Goal: Contribute content: Add original content to the website for others to see

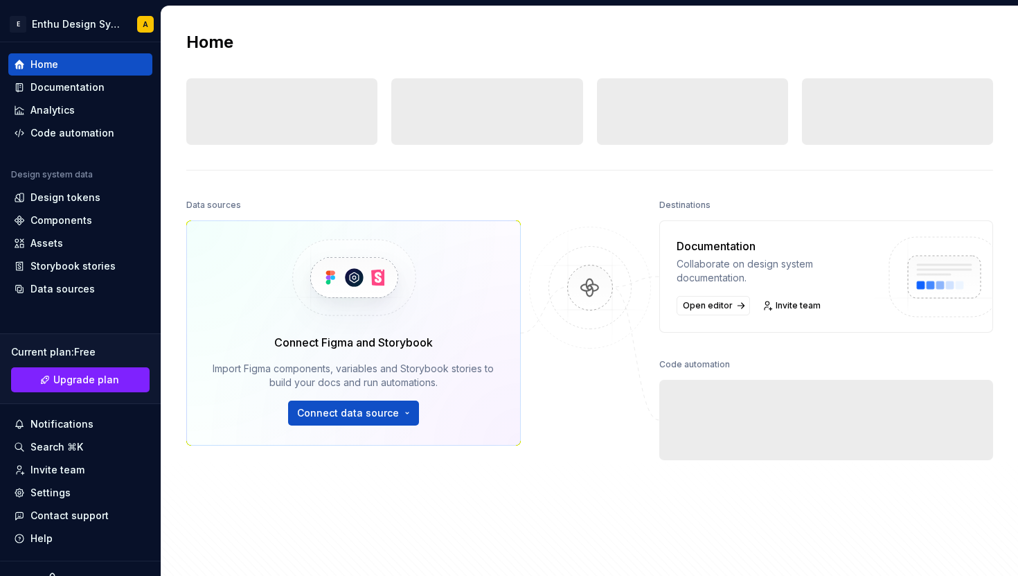
click at [589, 224] on div at bounding box center [590, 368] width 139 height 346
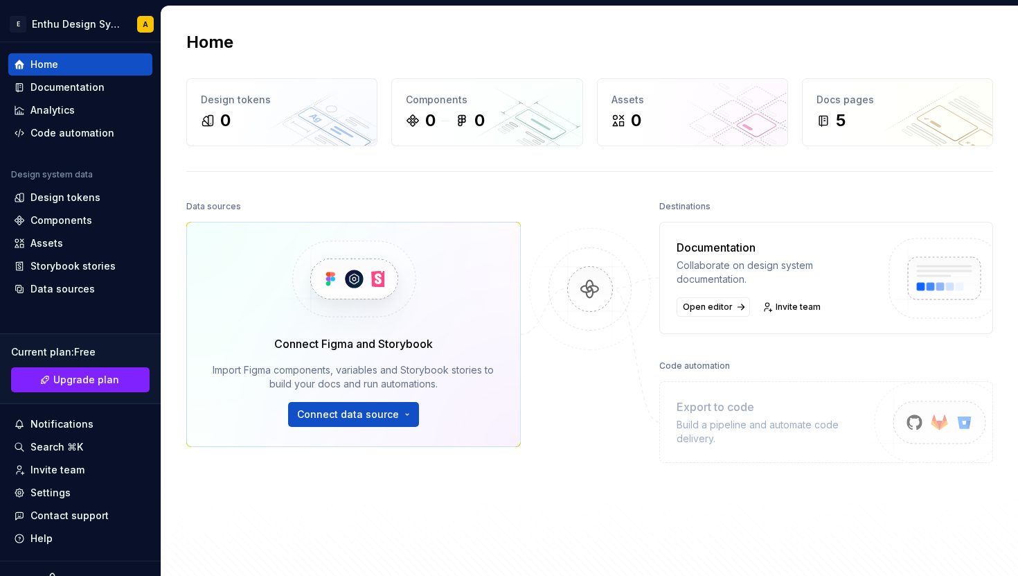
click at [584, 251] on img at bounding box center [590, 303] width 134 height 150
click at [407, 421] on html "E Enthu Design System A Home Documentation Analytics Code automation Design sys…" at bounding box center [509, 288] width 1018 height 576
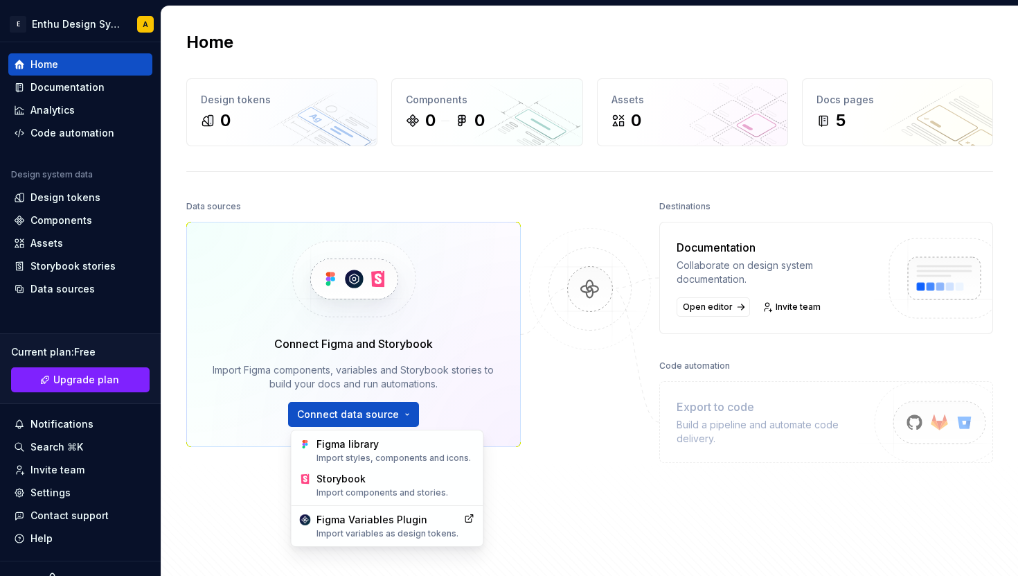
click at [511, 478] on html "E Enthu Design System A Home Documentation Analytics Code automation Design sys…" at bounding box center [509, 288] width 1018 height 576
click at [406, 416] on html "E Enthu Design System A Home Documentation Analytics Code automation Design sys…" at bounding box center [509, 288] width 1018 height 576
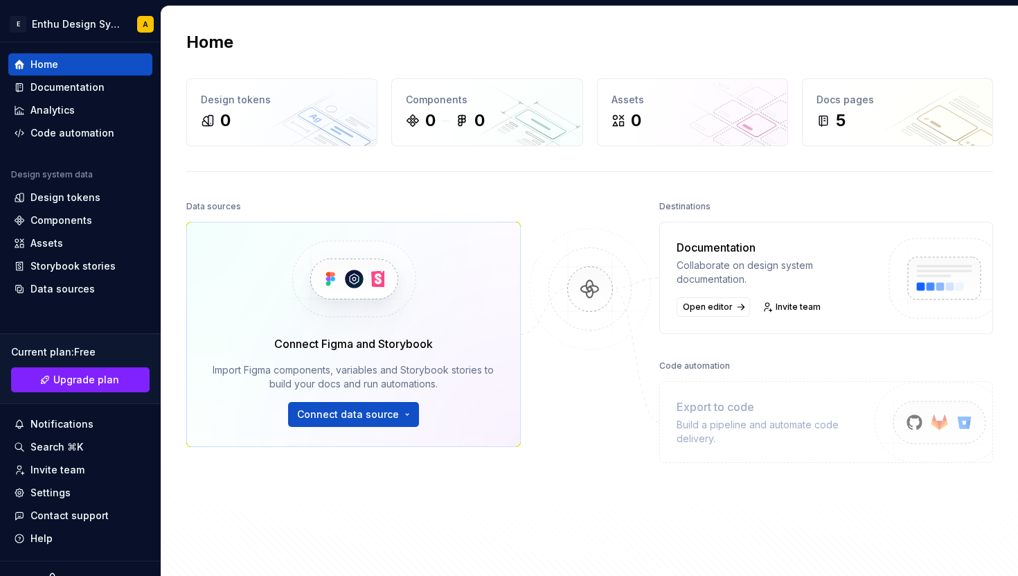
click at [516, 470] on html "E Enthu Design System A Home Documentation Analytics Code automation Design sys…" at bounding box center [509, 288] width 1018 height 576
click at [367, 279] on img at bounding box center [354, 278] width 170 height 113
click at [334, 286] on img at bounding box center [354, 278] width 170 height 113
click at [884, 114] on div "5" at bounding box center [898, 120] width 162 height 22
click at [884, 115] on div "5" at bounding box center [898, 120] width 162 height 22
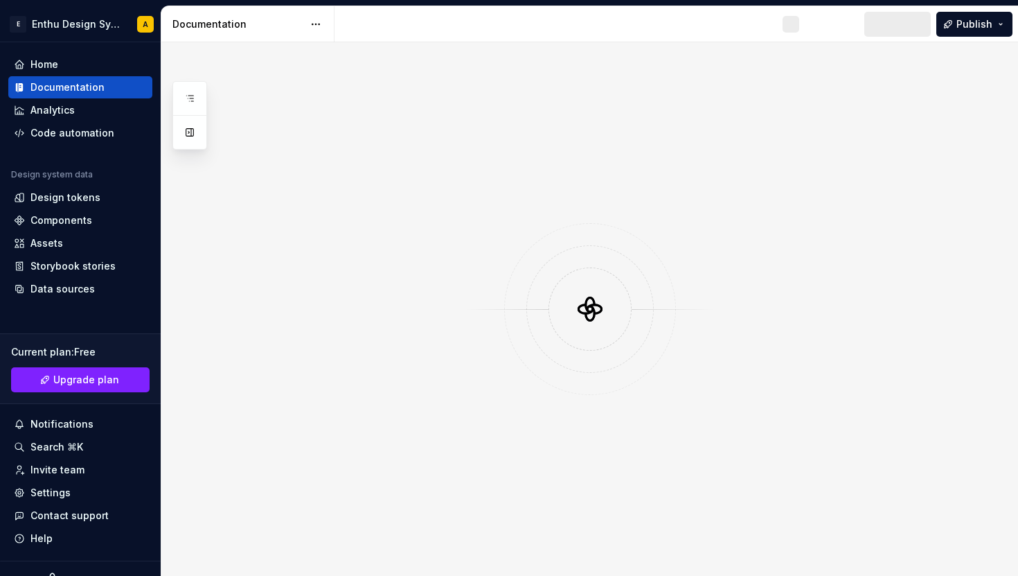
click at [878, 100] on div at bounding box center [589, 308] width 857 height 533
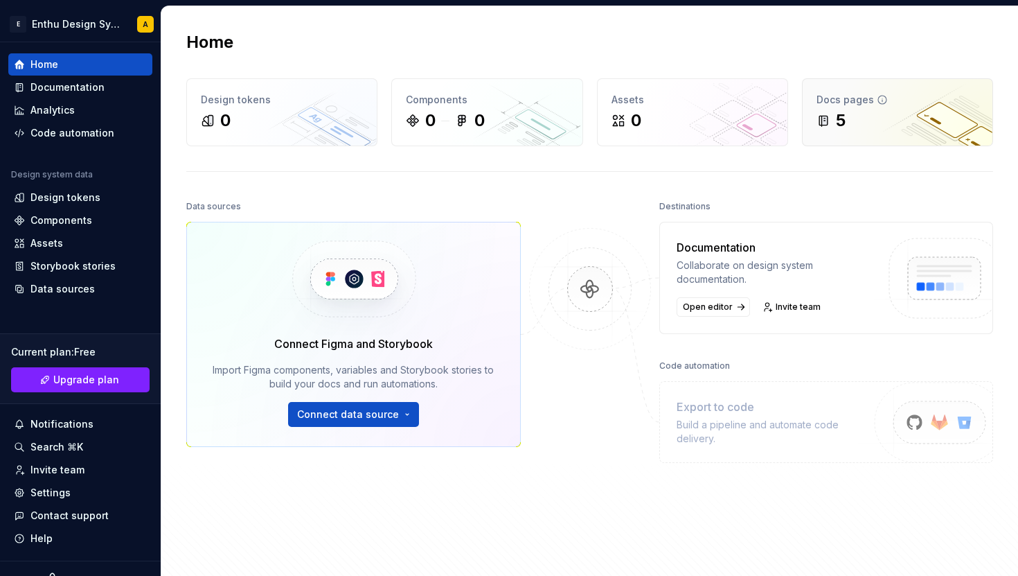
click at [874, 133] on div "Docs pages 5" at bounding box center [898, 112] width 190 height 67
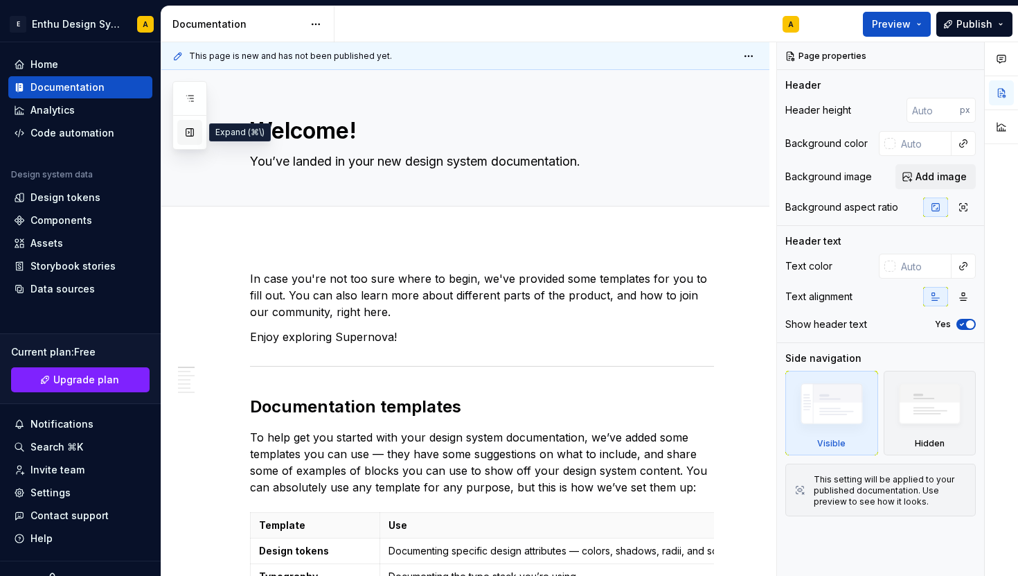
click at [184, 134] on button "button" at bounding box center [189, 132] width 25 height 25
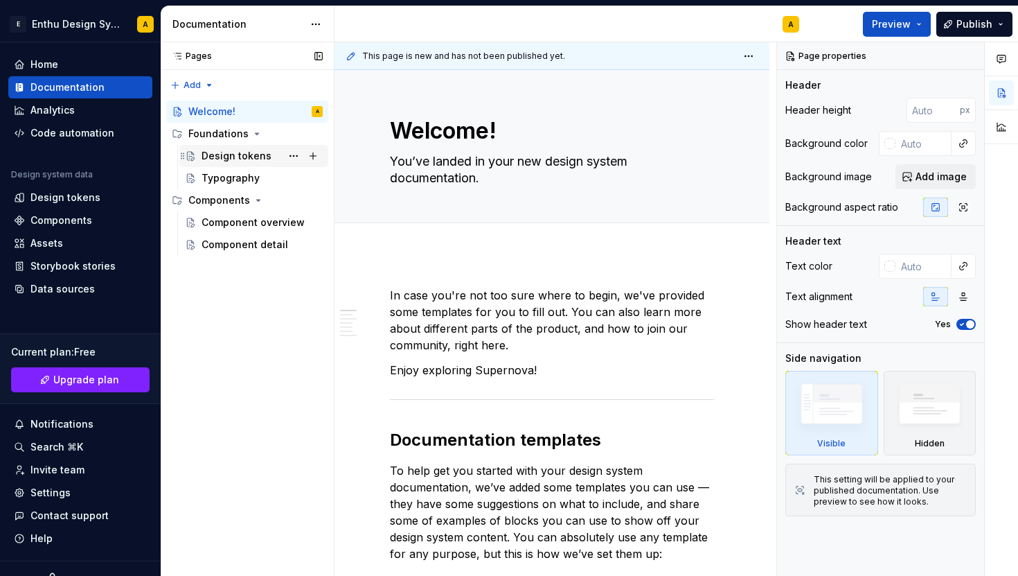
click at [270, 157] on div "Design tokens" at bounding box center [262, 155] width 121 height 19
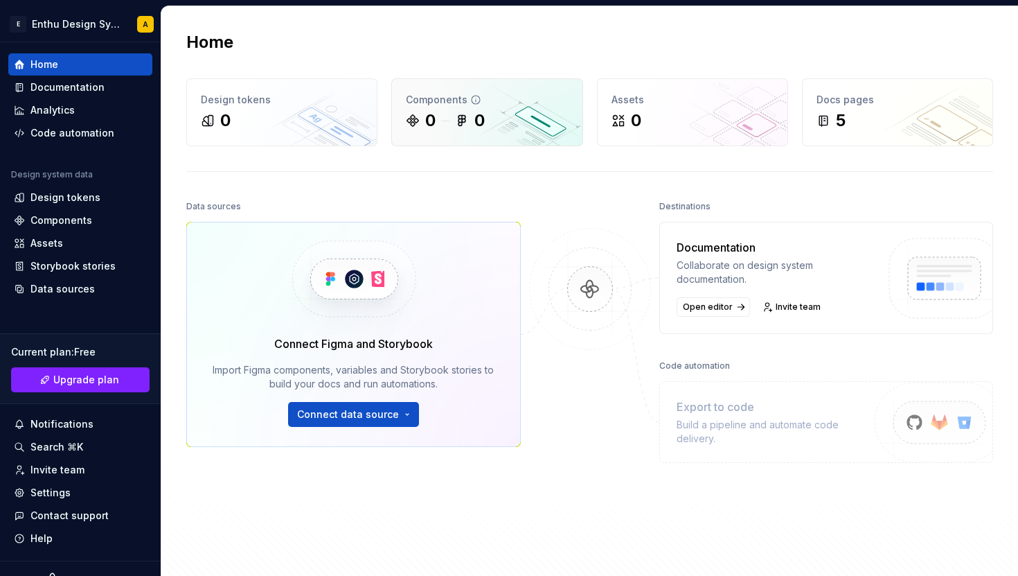
click at [486, 114] on div "0 0" at bounding box center [487, 120] width 162 height 22
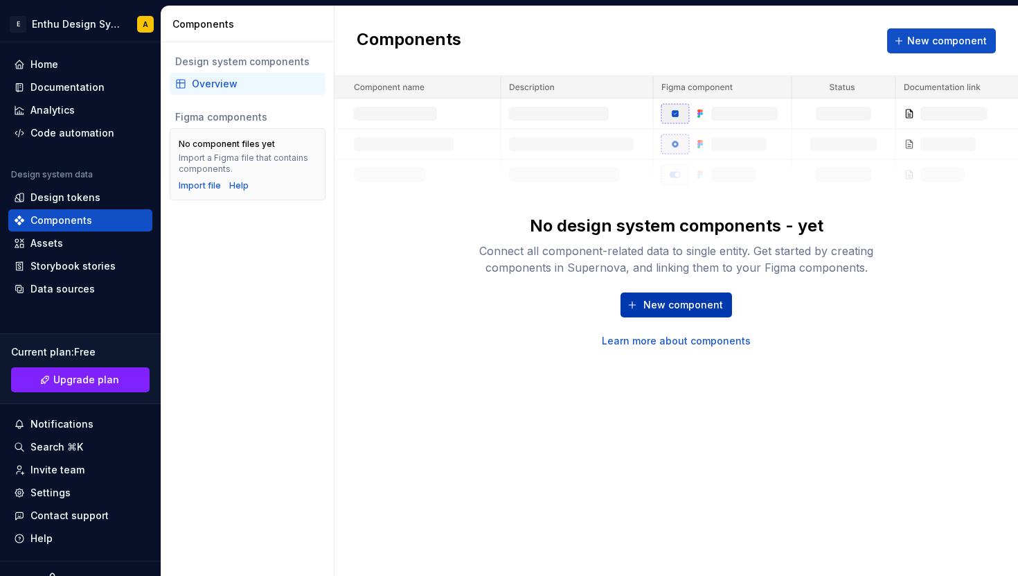
click at [660, 292] on div "New component Learn more about components" at bounding box center [676, 319] width 443 height 55
click at [907, 40] on button "New component" at bounding box center [942, 40] width 109 height 25
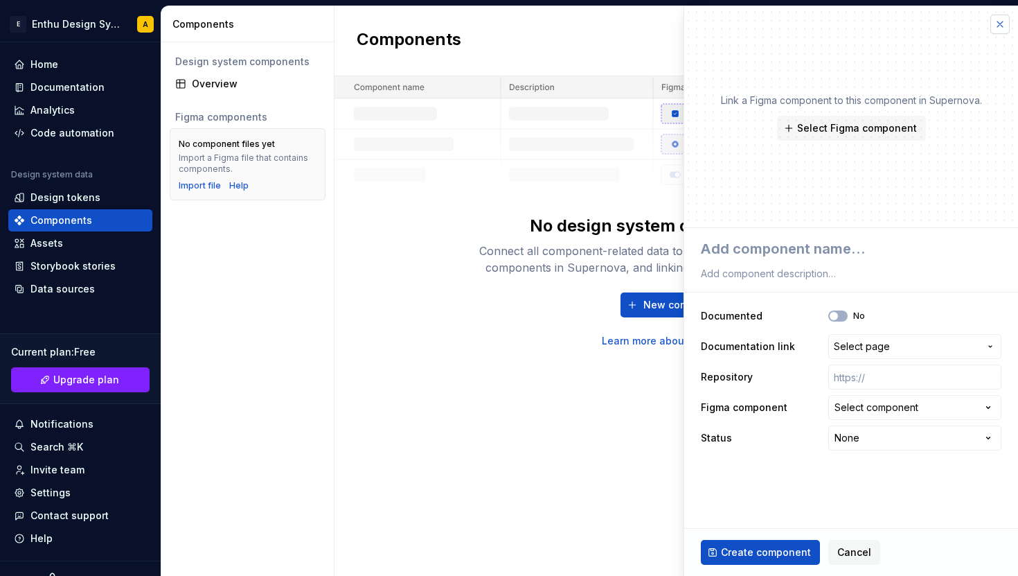
click at [999, 33] on button "button" at bounding box center [1000, 24] width 19 height 19
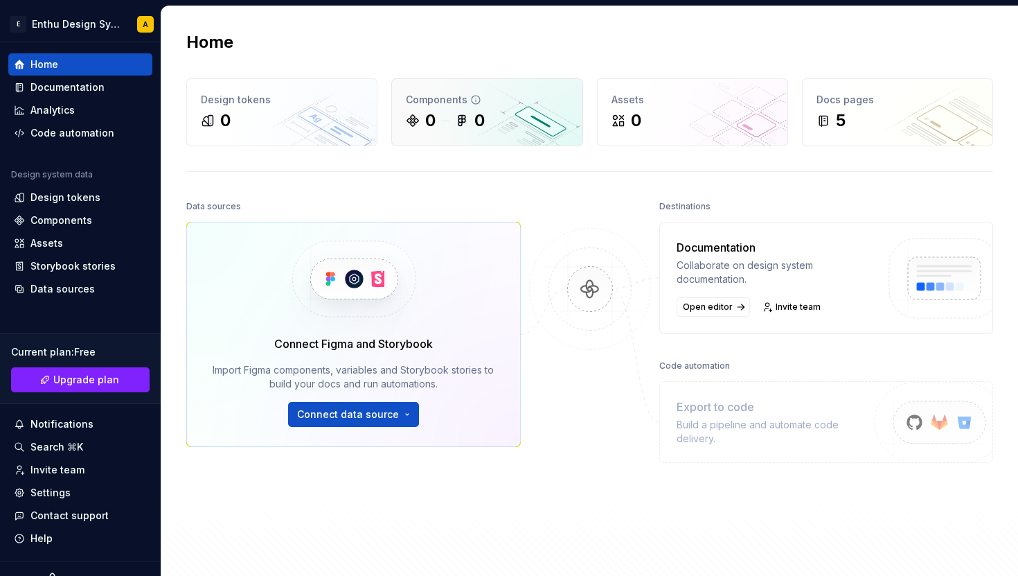
click at [515, 97] on div "Components" at bounding box center [487, 100] width 162 height 14
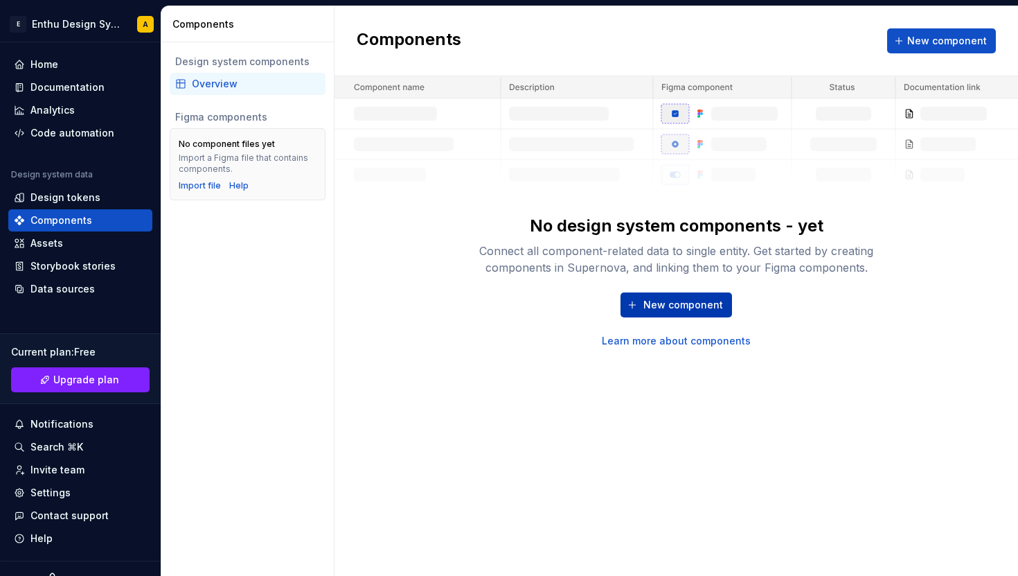
click at [673, 301] on span "New component" at bounding box center [684, 305] width 80 height 14
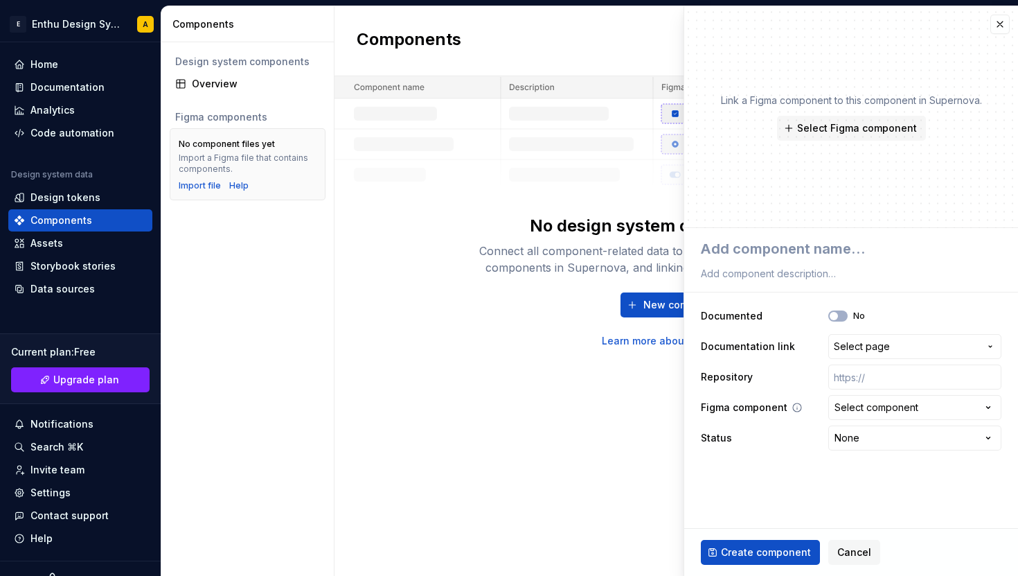
type textarea "*"
click at [883, 408] on div "Select component" at bounding box center [877, 407] width 84 height 14
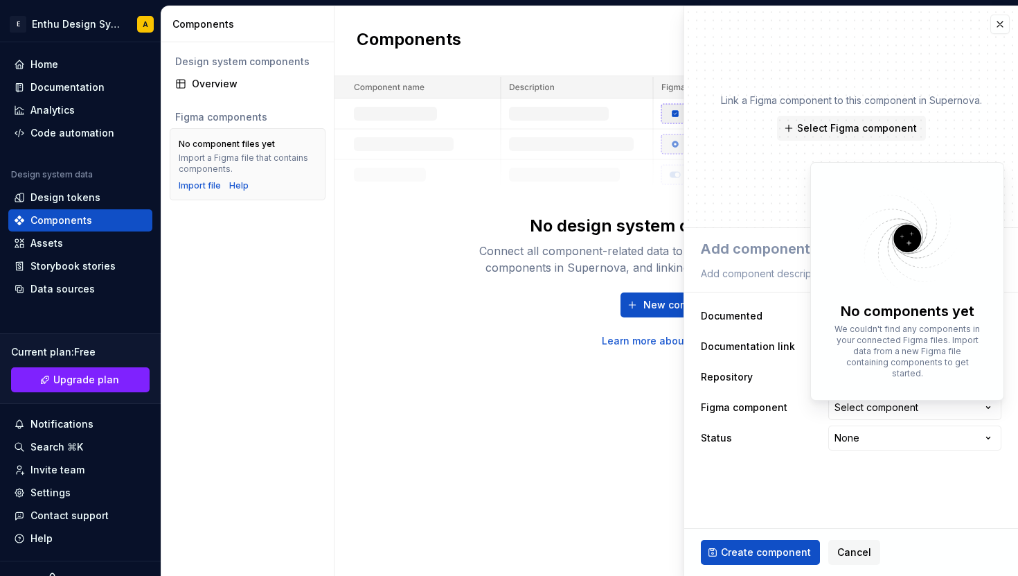
click at [874, 328] on p "We couldn't find any components in your connected Figma files. Import data from…" at bounding box center [907, 351] width 151 height 55
click at [784, 297] on html "**********" at bounding box center [509, 288] width 1018 height 576
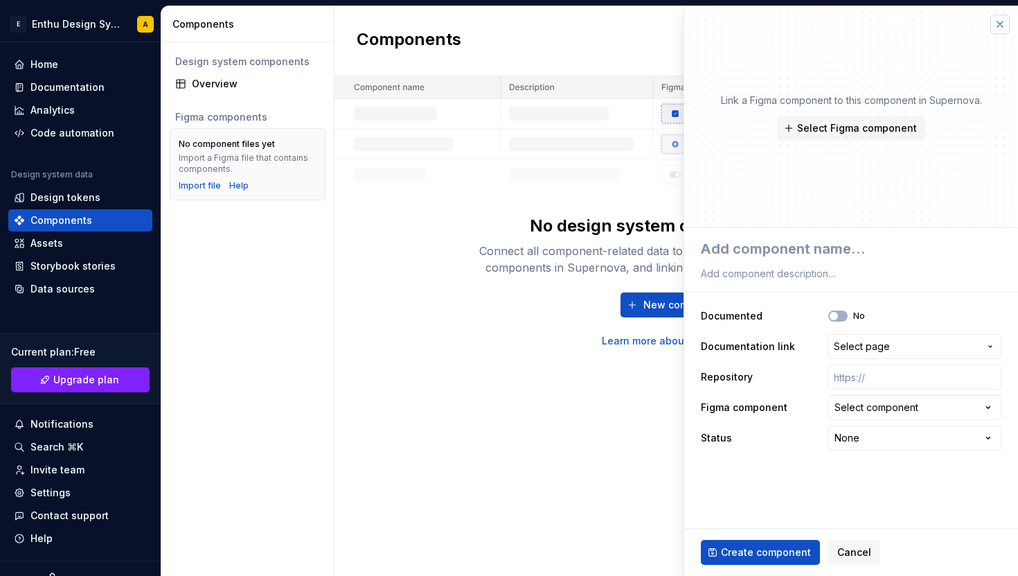
click at [1002, 26] on button "button" at bounding box center [1000, 24] width 19 height 19
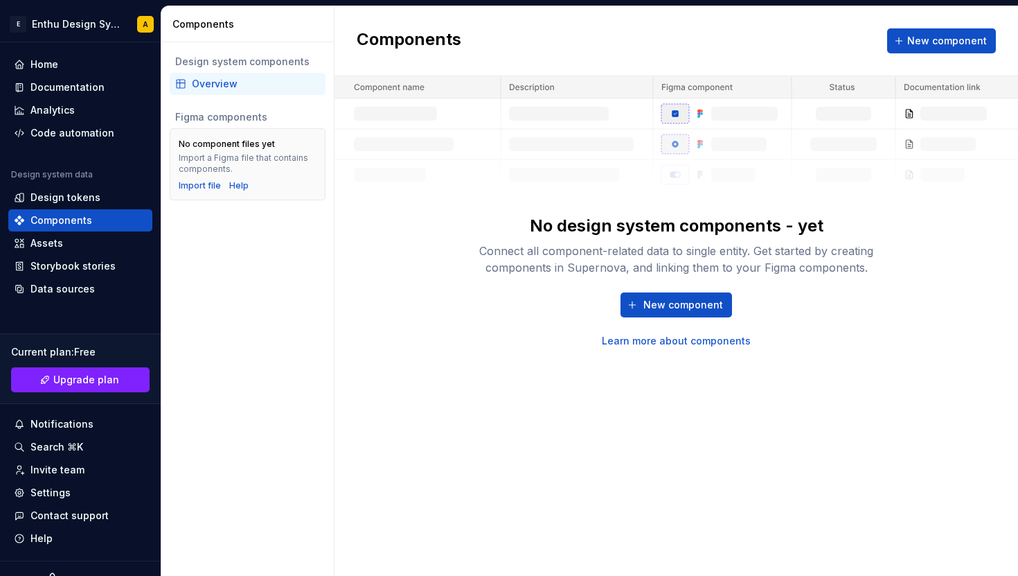
click at [488, 128] on img at bounding box center [677, 133] width 684 height 114
click at [509, 269] on div "Connect all component-related data to single entity. Get started by creating co…" at bounding box center [676, 258] width 443 height 33
click at [527, 293] on div "New component Learn more about components" at bounding box center [676, 319] width 443 height 55
click at [700, 142] on img at bounding box center [677, 133] width 684 height 114
click at [576, 211] on div "No design system components - yet Connect all component-related data to single …" at bounding box center [677, 212] width 684 height 272
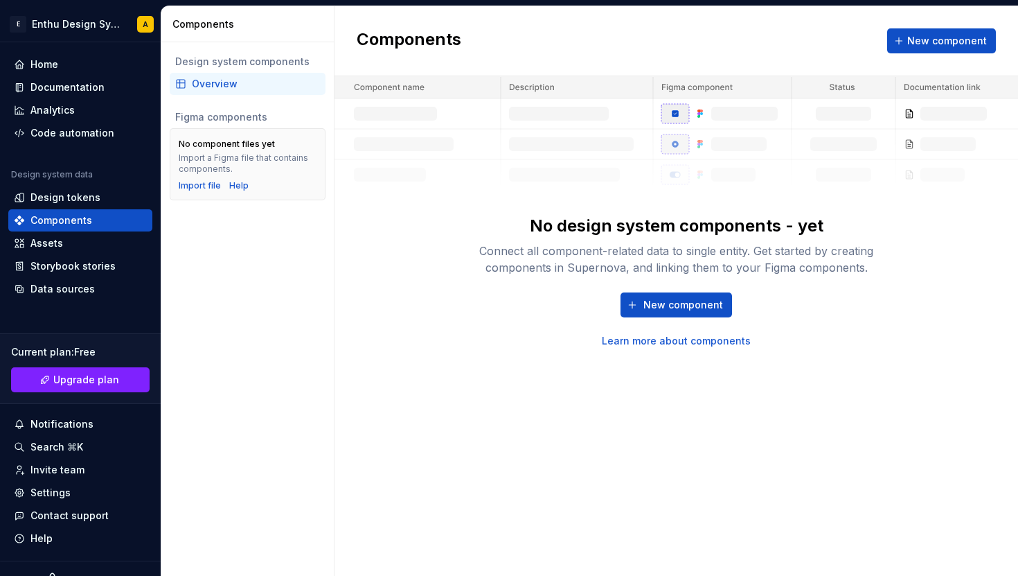
click at [921, 113] on img at bounding box center [677, 133] width 684 height 114
click at [384, 340] on div "No design system components - yet Connect all component-related data to single …" at bounding box center [677, 212] width 684 height 272
click at [429, 114] on img at bounding box center [677, 133] width 684 height 114
click at [544, 114] on img at bounding box center [677, 133] width 684 height 114
click at [659, 164] on img at bounding box center [677, 133] width 684 height 114
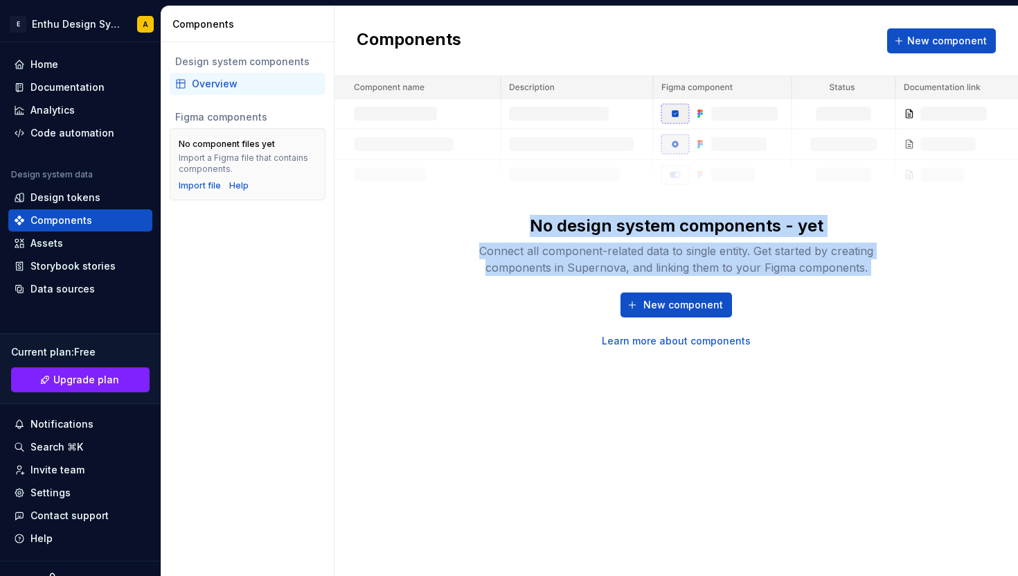
drag, startPoint x: 524, startPoint y: 220, endPoint x: 878, endPoint y: 308, distance: 365.6
click at [878, 308] on div "No design system components - yet Connect all component-related data to single …" at bounding box center [676, 281] width 443 height 133
click at [878, 308] on div "New component Learn more about components" at bounding box center [676, 319] width 443 height 55
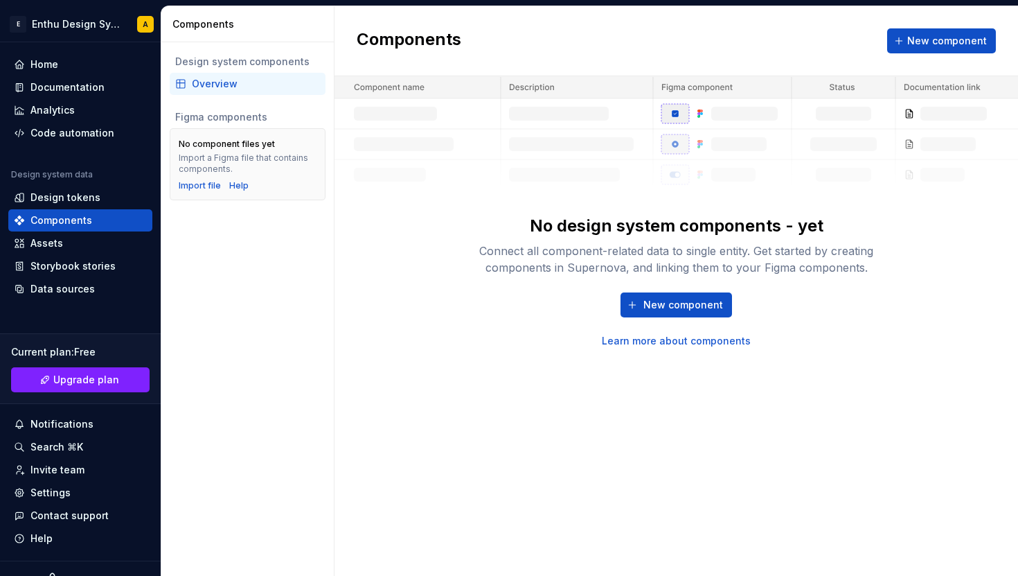
click at [517, 345] on div "New component Learn more about components" at bounding box center [676, 319] width 443 height 55
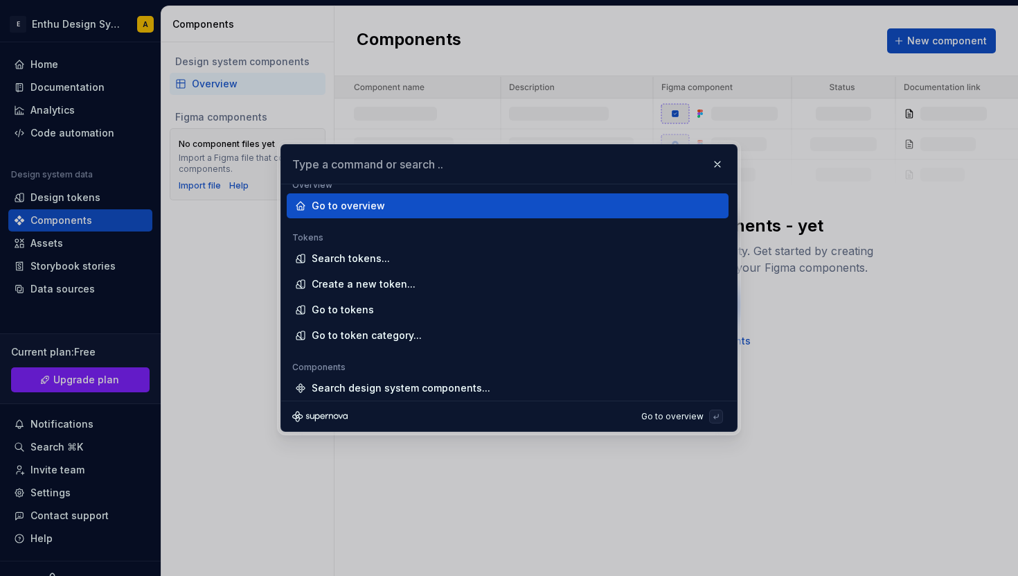
scroll to position [11, 0]
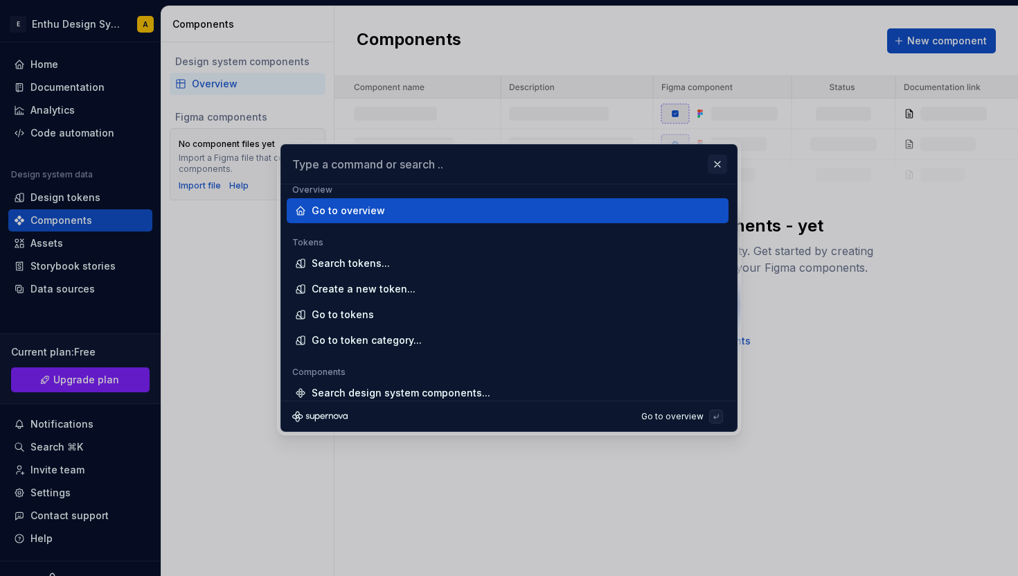
click at [718, 165] on button "button" at bounding box center [717, 163] width 19 height 19
